Goal: Find specific page/section: Find specific page/section

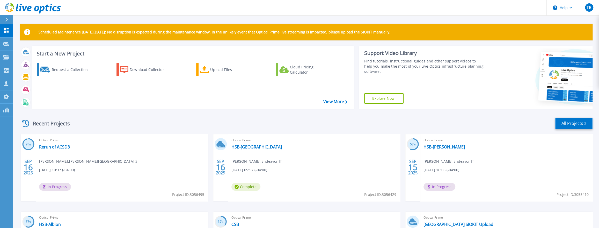
click at [574, 120] on link "All Projects" at bounding box center [574, 124] width 38 height 12
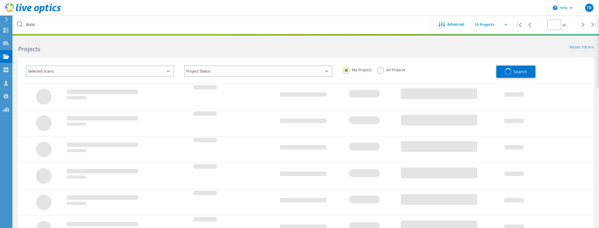
type input "1"
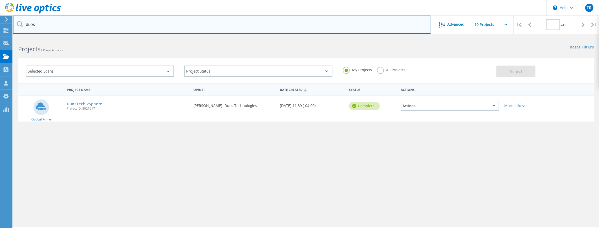
click at [264, 27] on input "duos" at bounding box center [222, 25] width 418 height 18
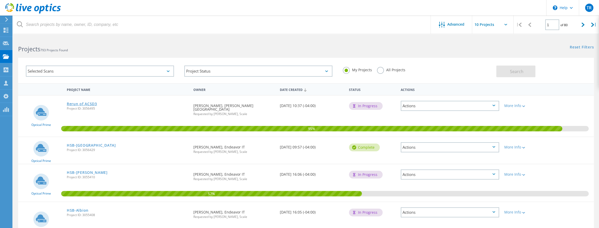
click at [90, 102] on link "Rerun of ACSD3" at bounding box center [82, 104] width 30 height 4
